Goal: Transaction & Acquisition: Purchase product/service

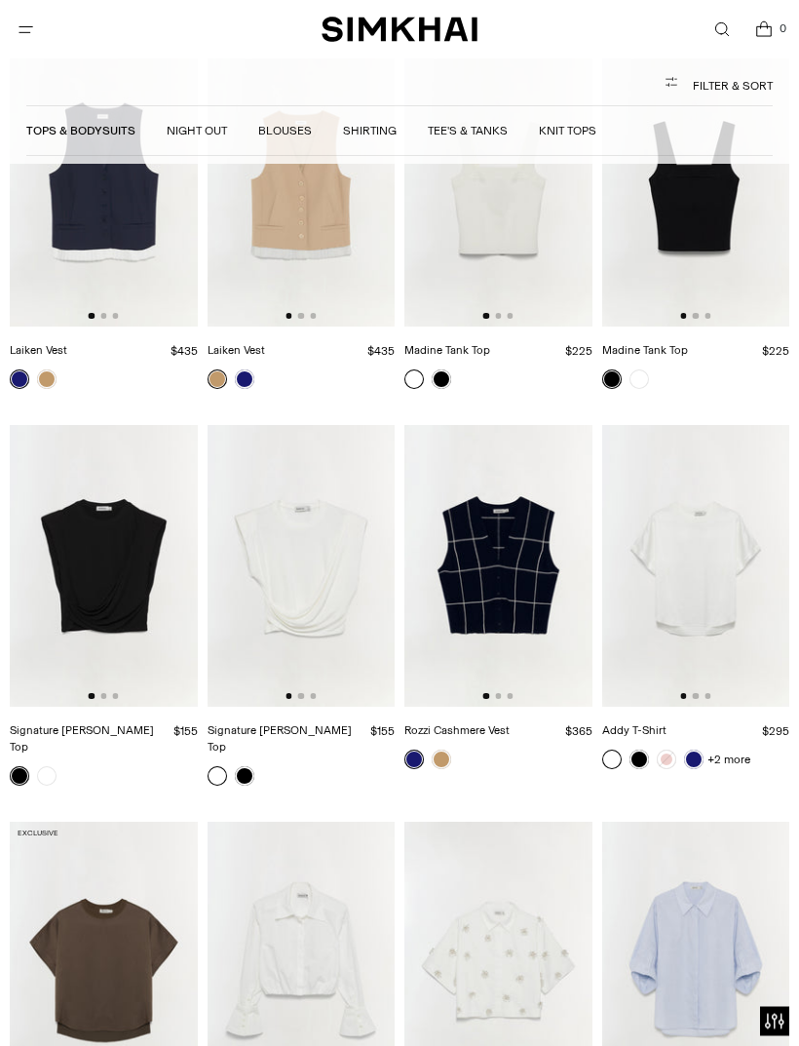
scroll to position [5609, 0]
click at [463, 560] on img at bounding box center [498, 567] width 188 height 282
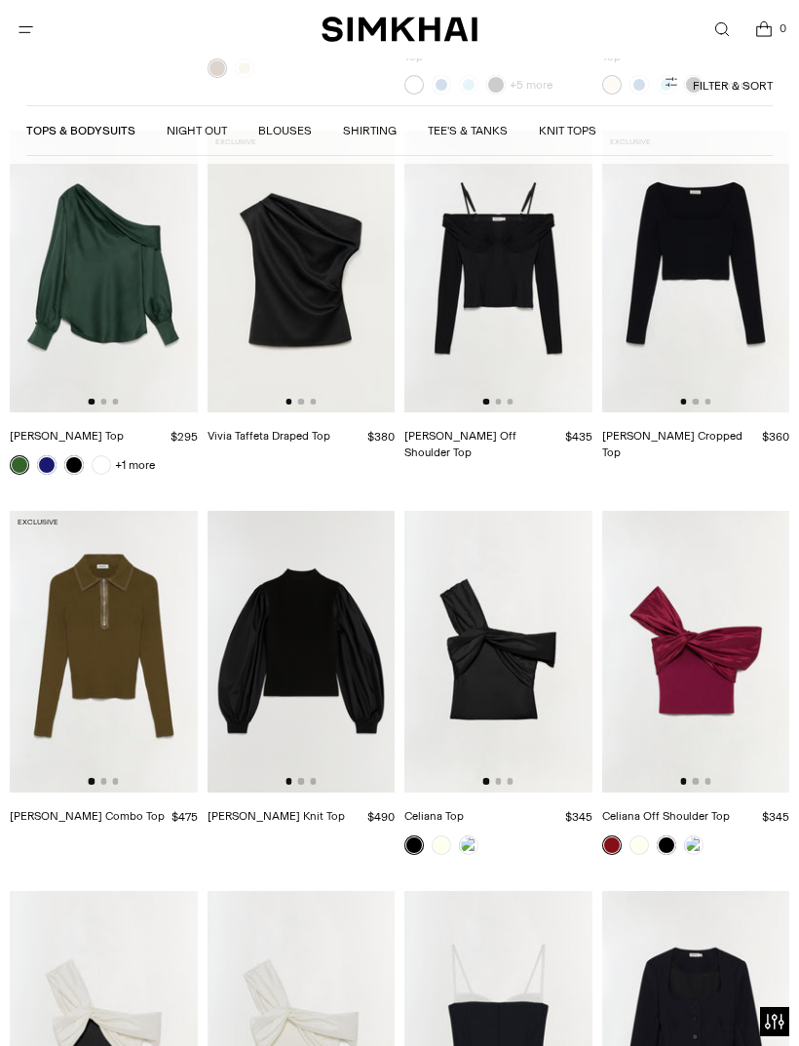
scroll to position [4384, 0]
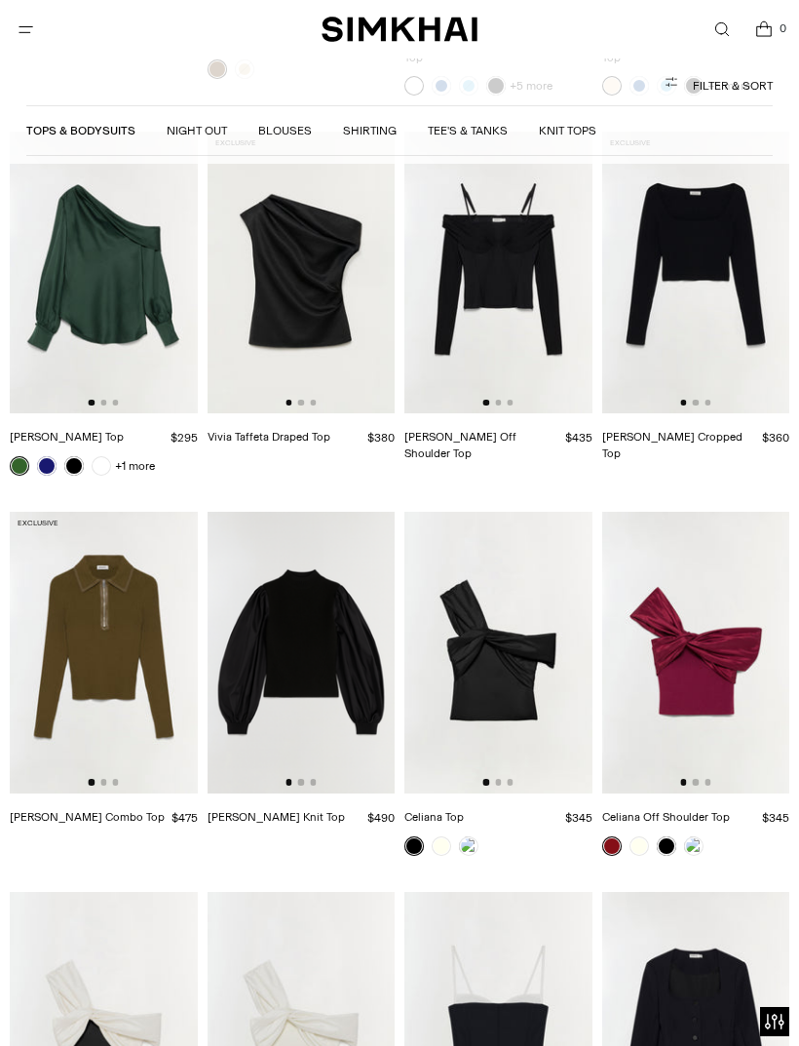
click at [362, 136] on link "Shirting" at bounding box center [370, 131] width 54 height 14
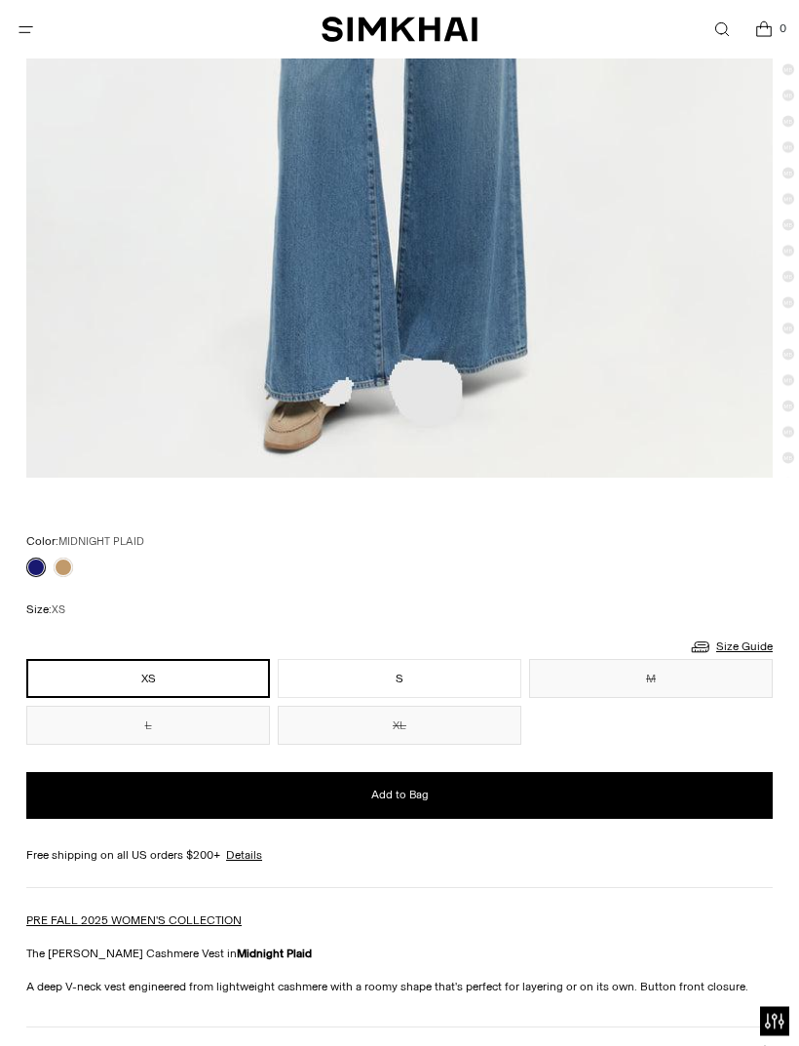
scroll to position [857, 0]
click at [244, 817] on button "Add to Bag" at bounding box center [399, 795] width 746 height 47
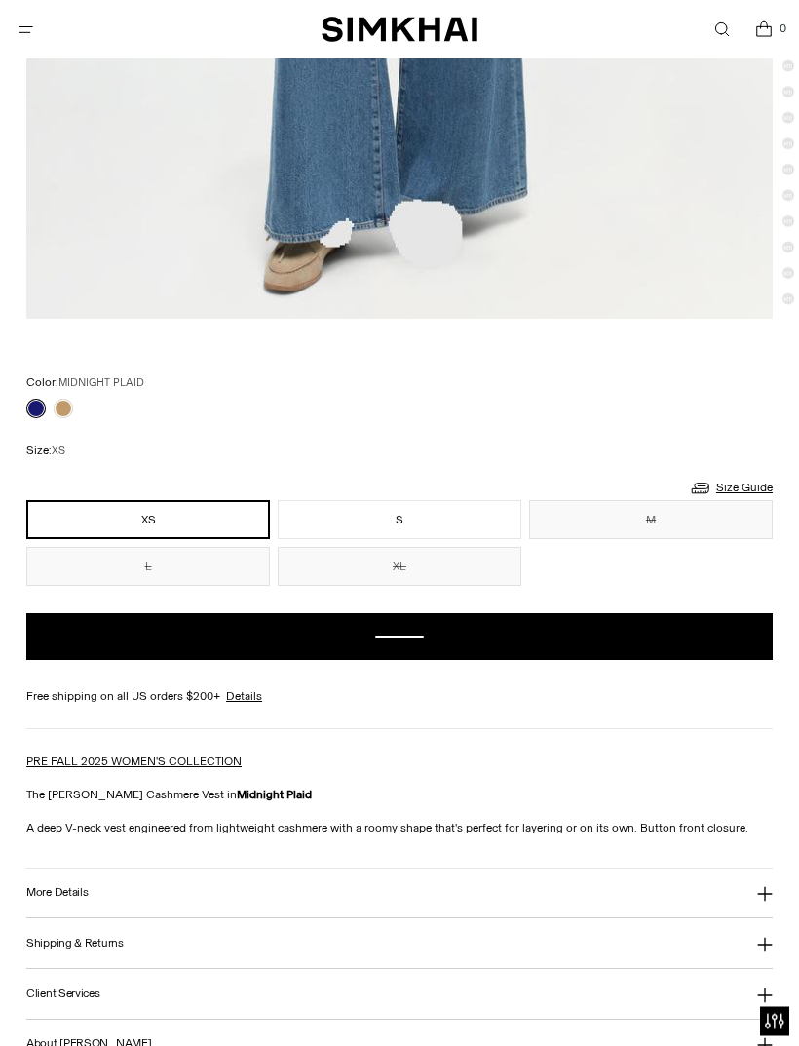
scroll to position [1015, 0]
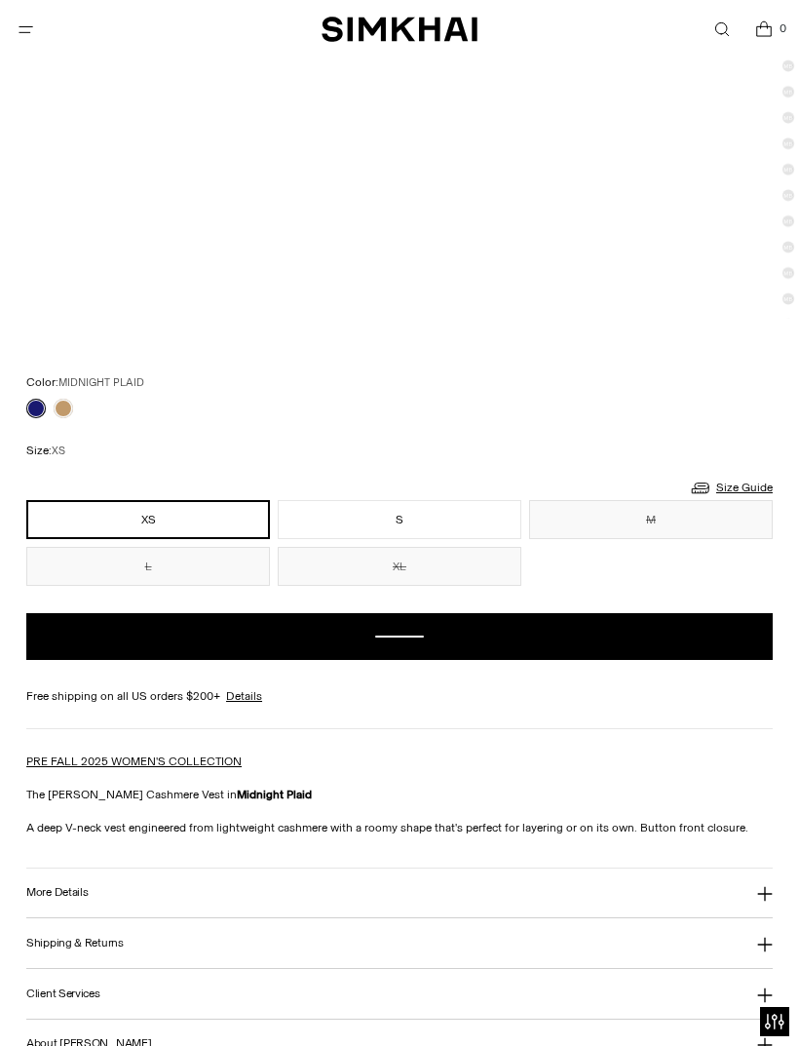
click at [137, 650] on button "Add to Bag" at bounding box center [399, 636] width 746 height 47
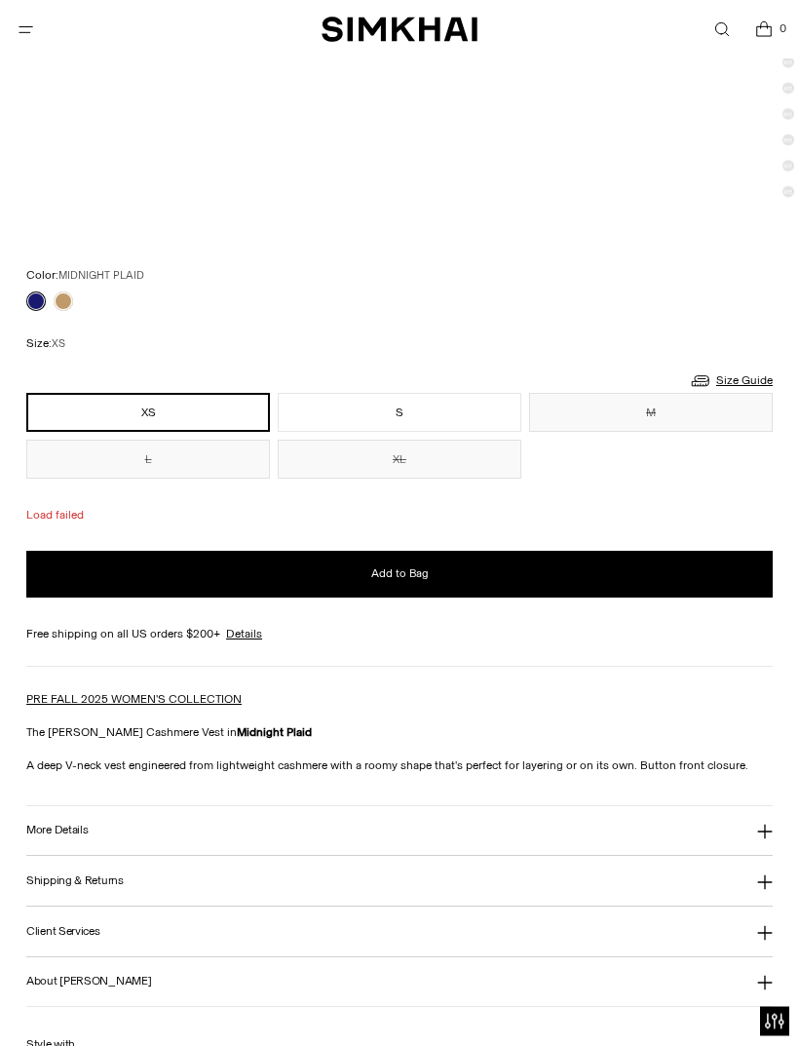
click at [116, 594] on button "Add to Bag" at bounding box center [399, 575] width 746 height 47
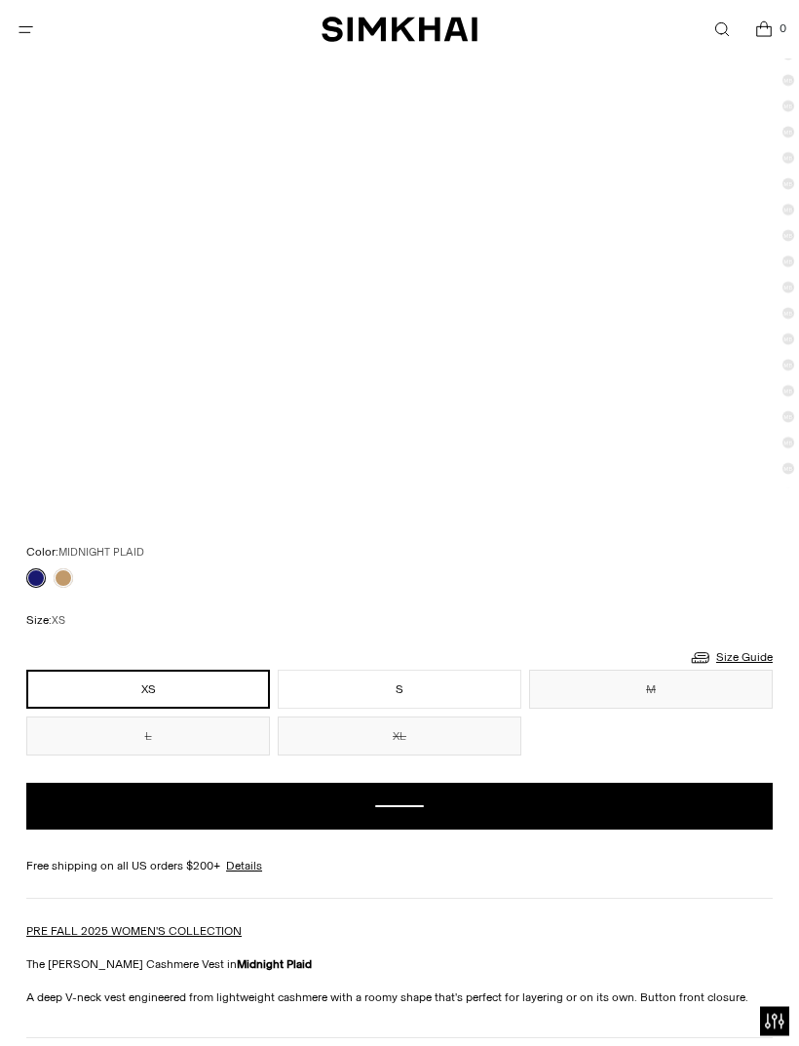
scroll to position [813, 0]
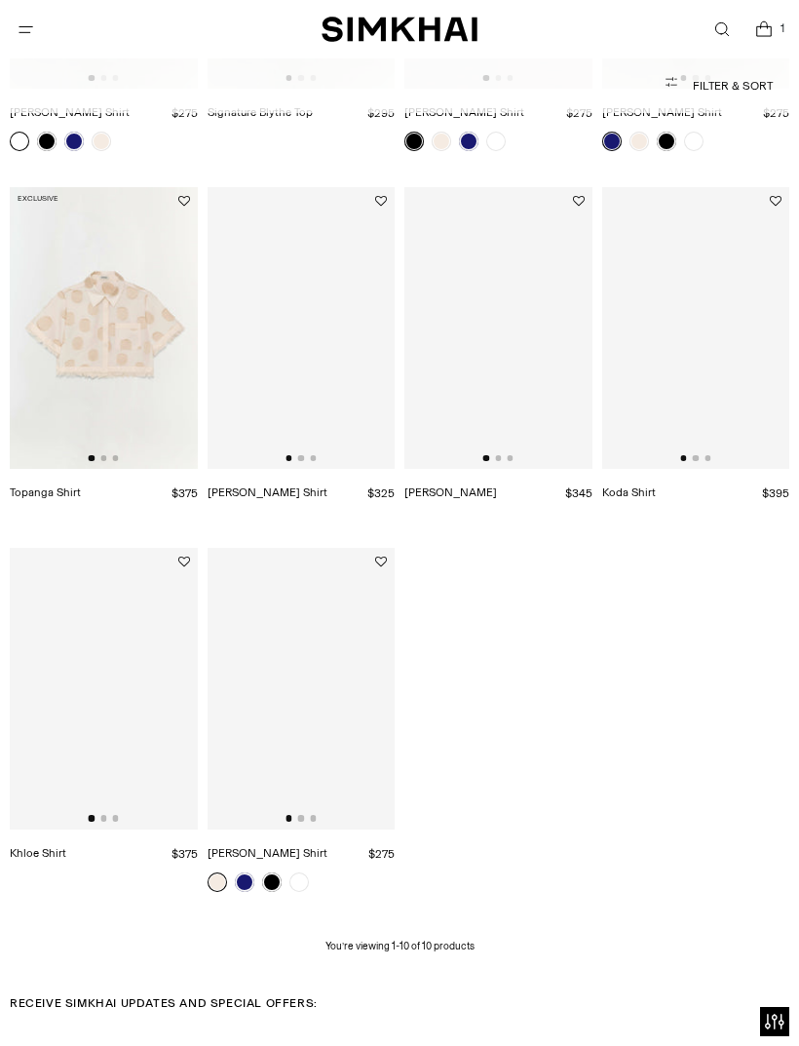
scroll to position [779, 0]
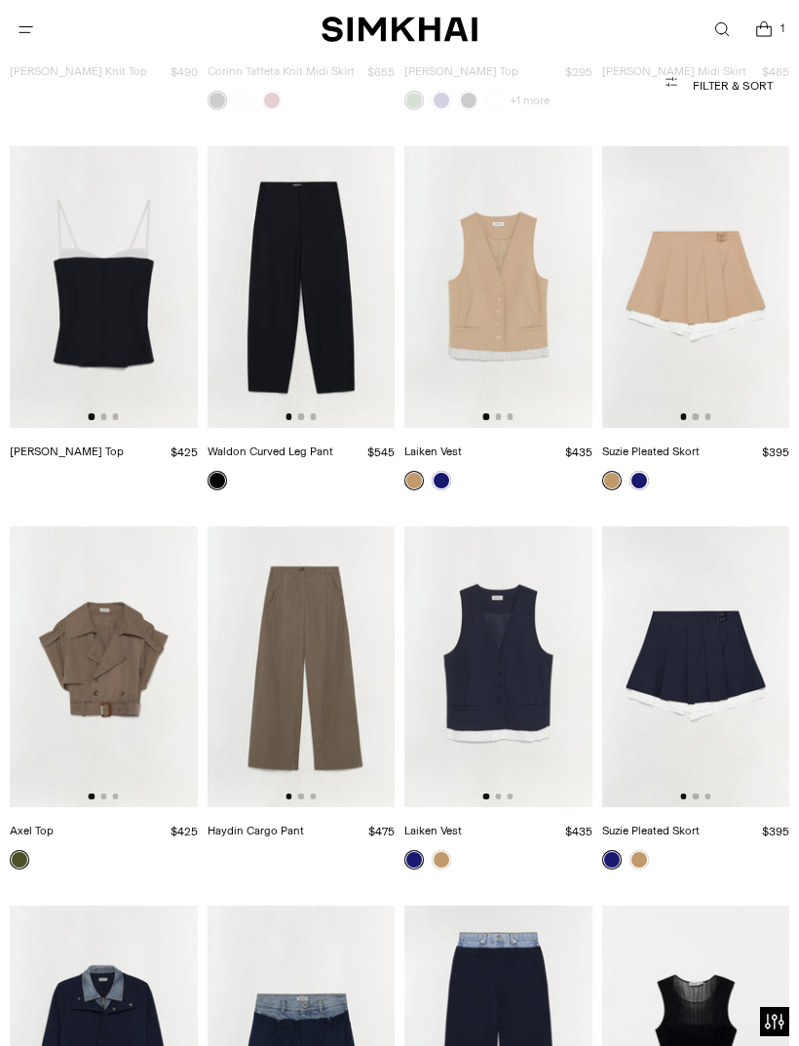
scroll to position [3123, 0]
